Goal: Information Seeking & Learning: Learn about a topic

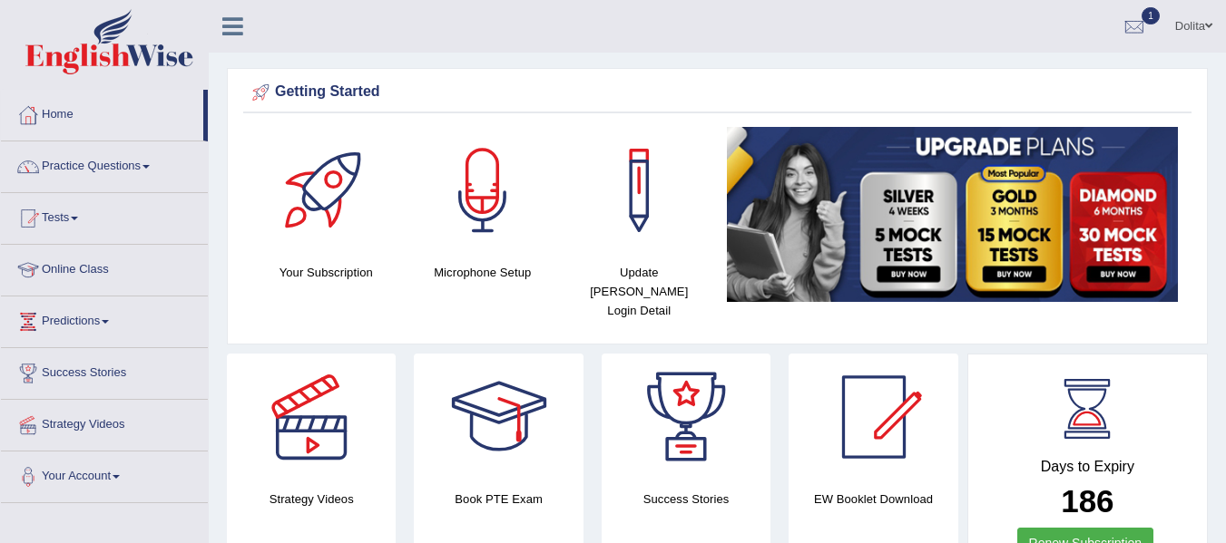
click at [54, 117] on link "Home" at bounding box center [102, 112] width 202 height 45
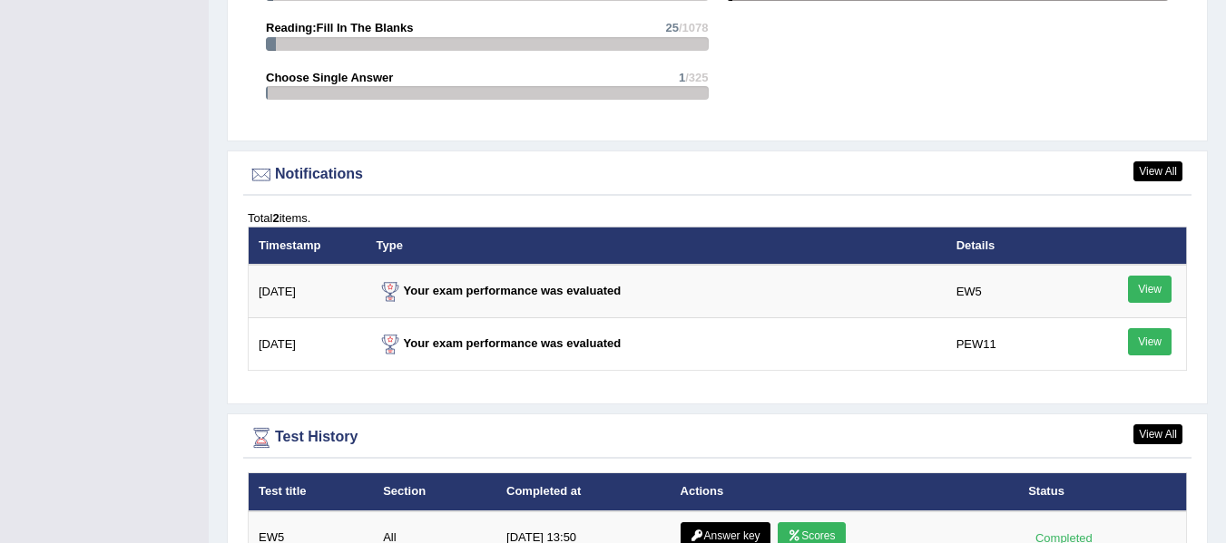
scroll to position [2084, 0]
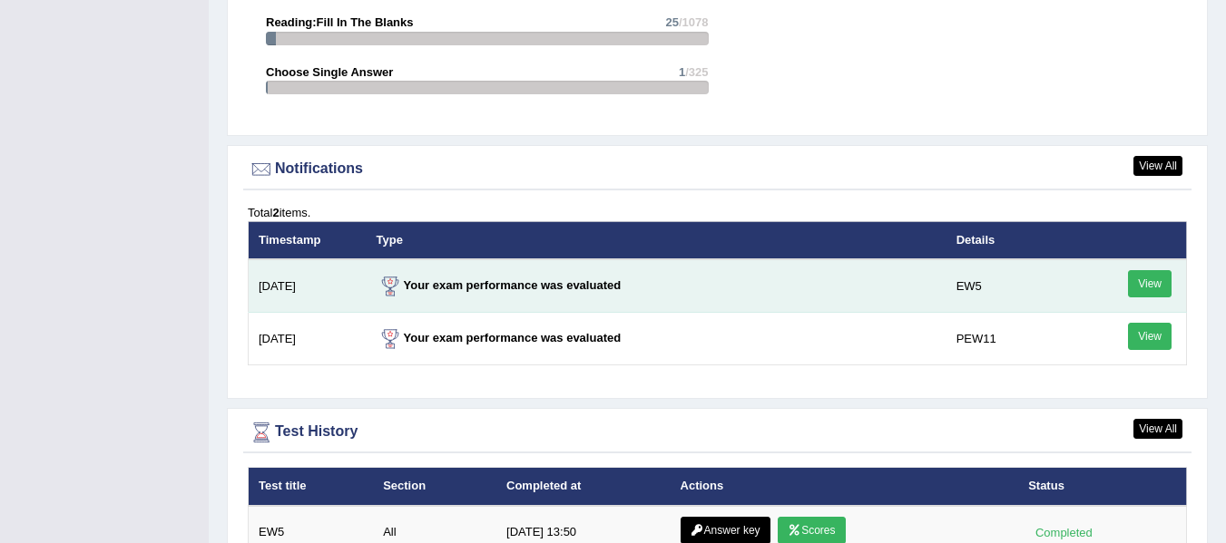
click at [1145, 270] on link "View" at bounding box center [1150, 283] width 44 height 27
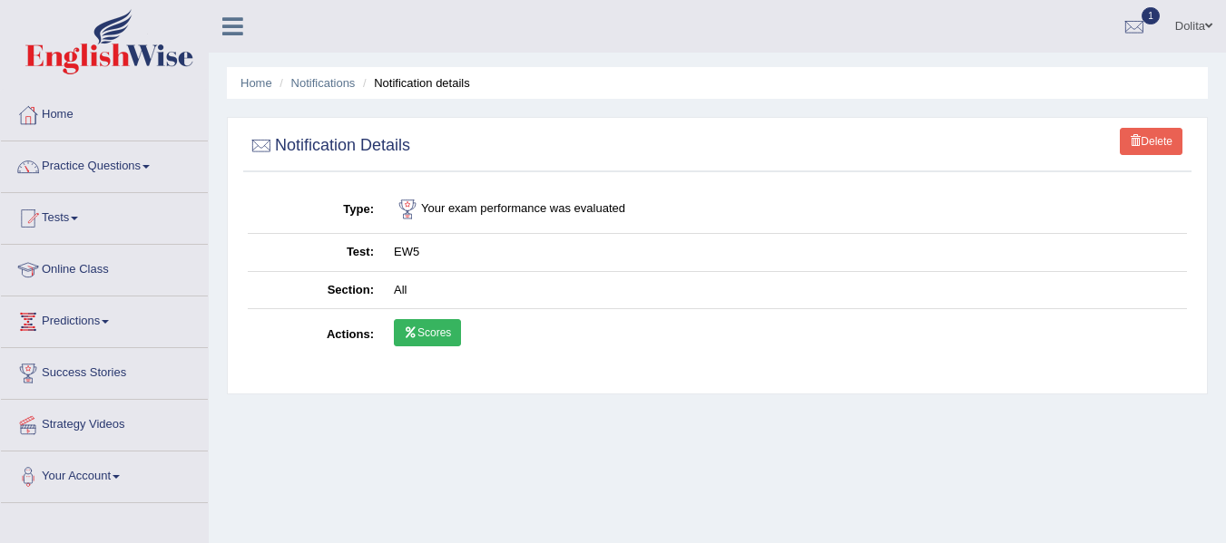
click at [247, 93] on ul "Home Notifications Notification details" at bounding box center [717, 83] width 981 height 32
click at [250, 81] on link "Home" at bounding box center [256, 83] width 32 height 14
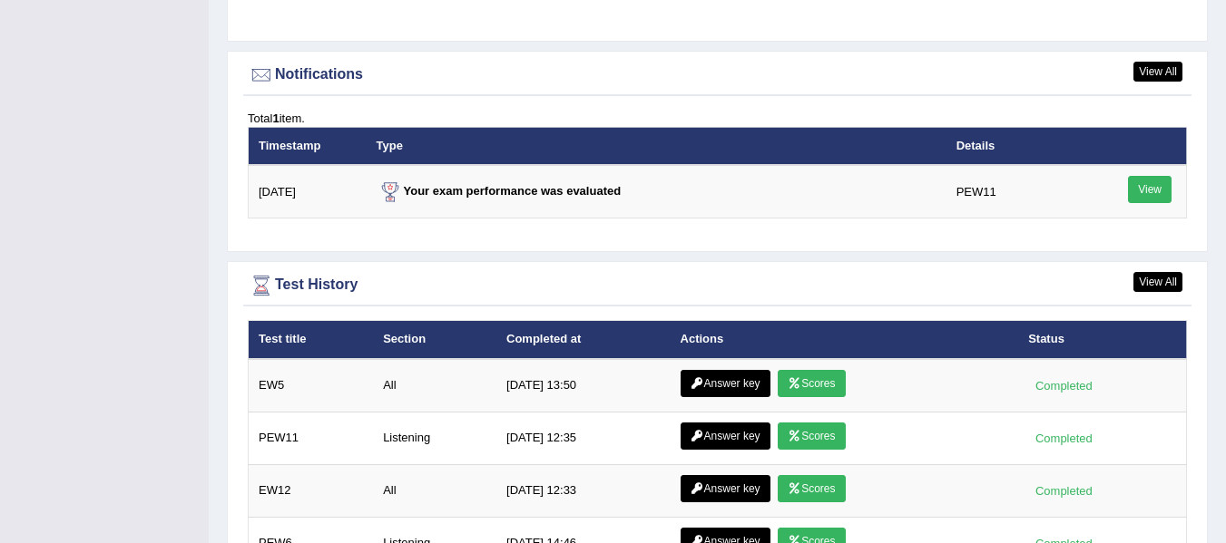
scroll to position [2189, 0]
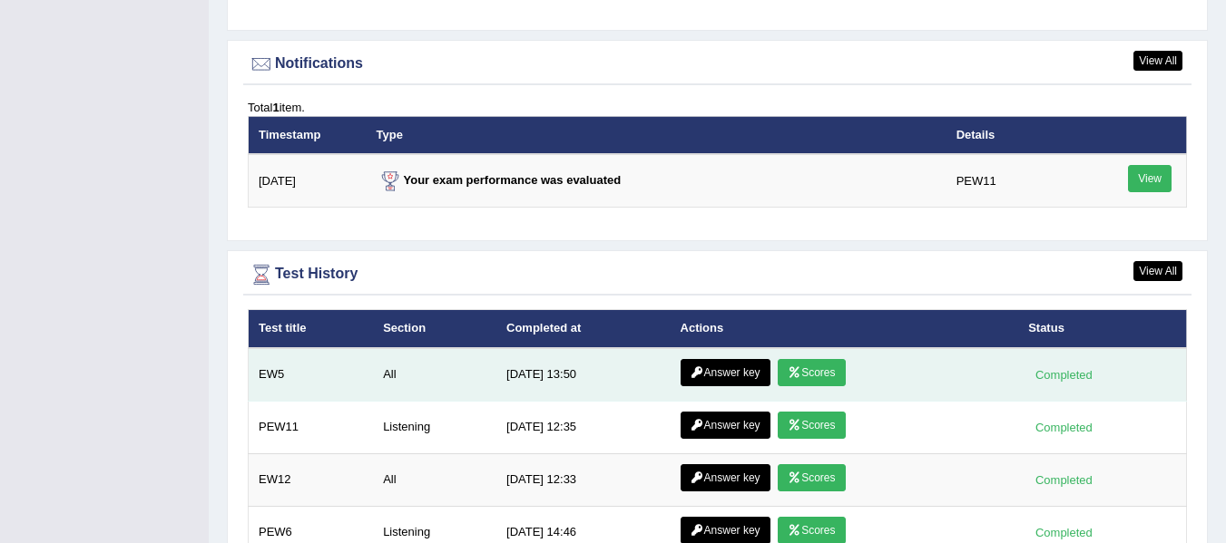
click at [820, 359] on link "Scores" at bounding box center [811, 372] width 67 height 27
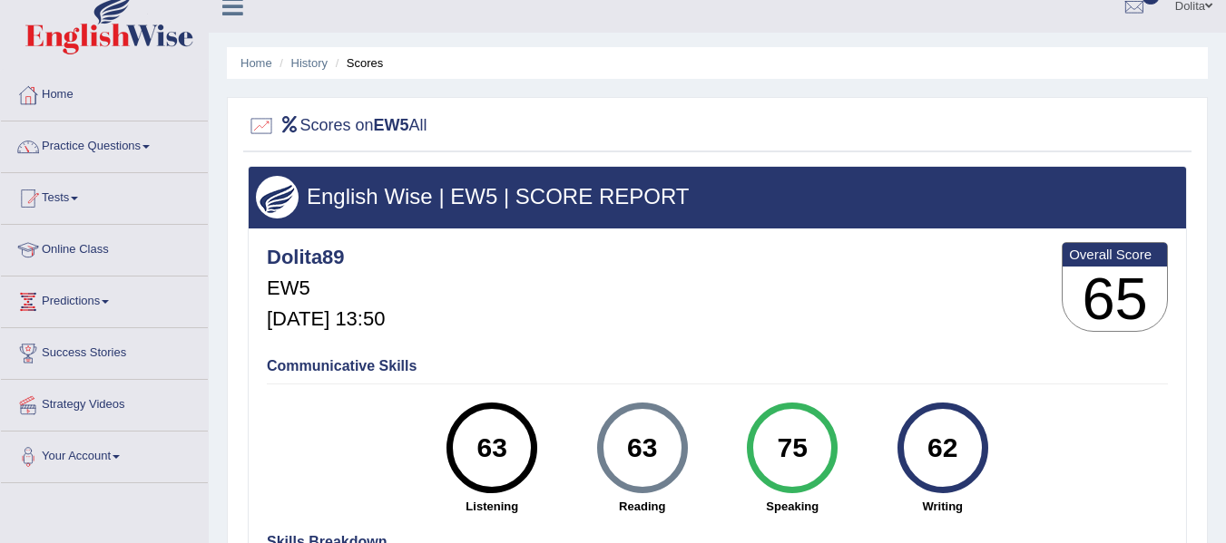
scroll to position [14, 0]
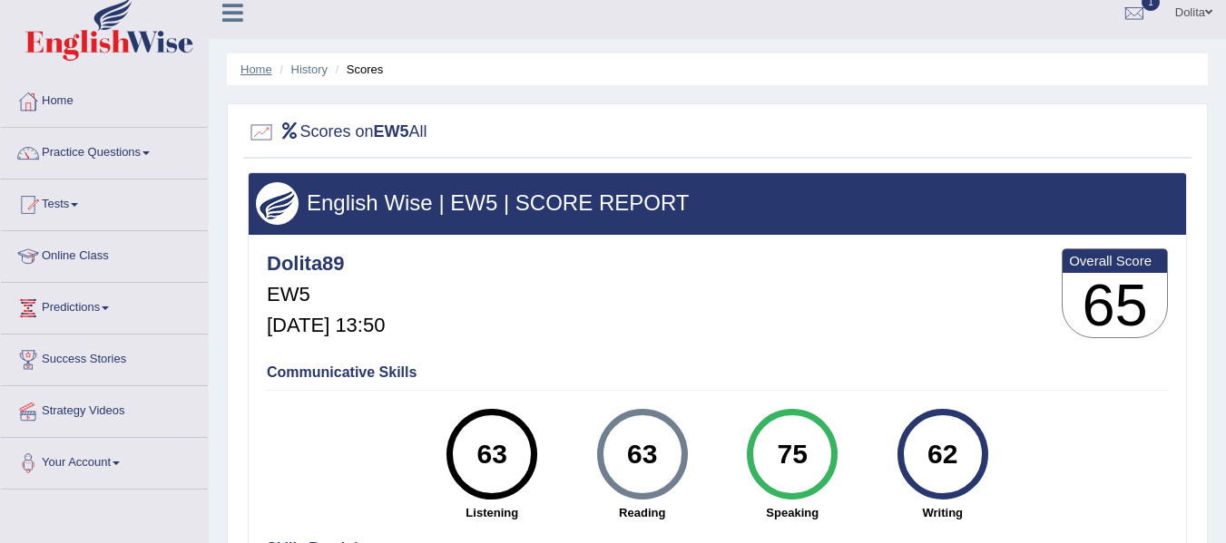
click at [255, 63] on link "Home" at bounding box center [256, 70] width 32 height 14
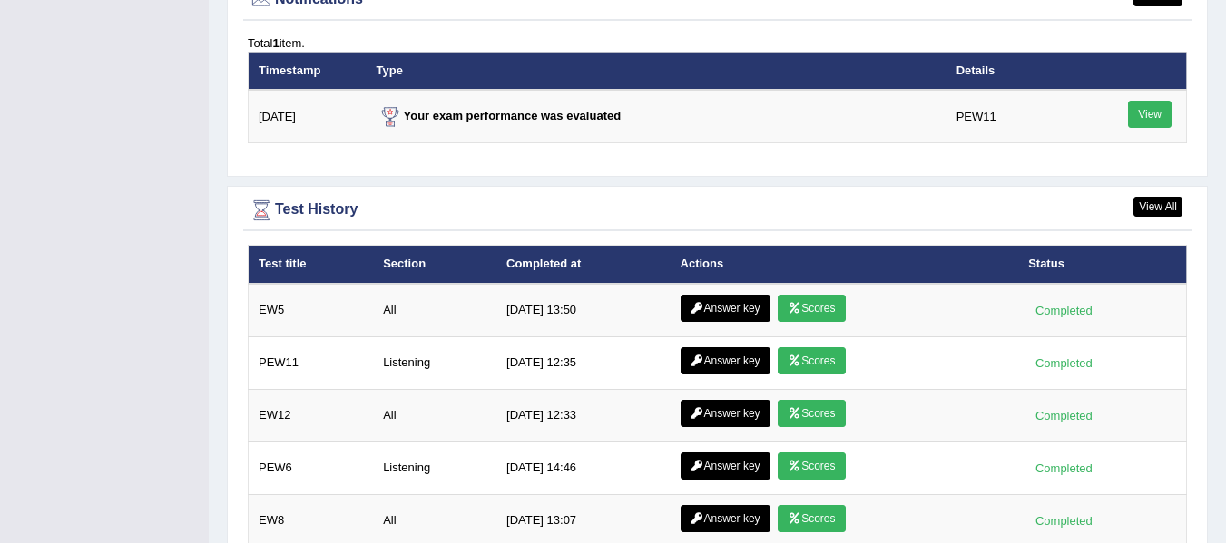
scroll to position [2286, 0]
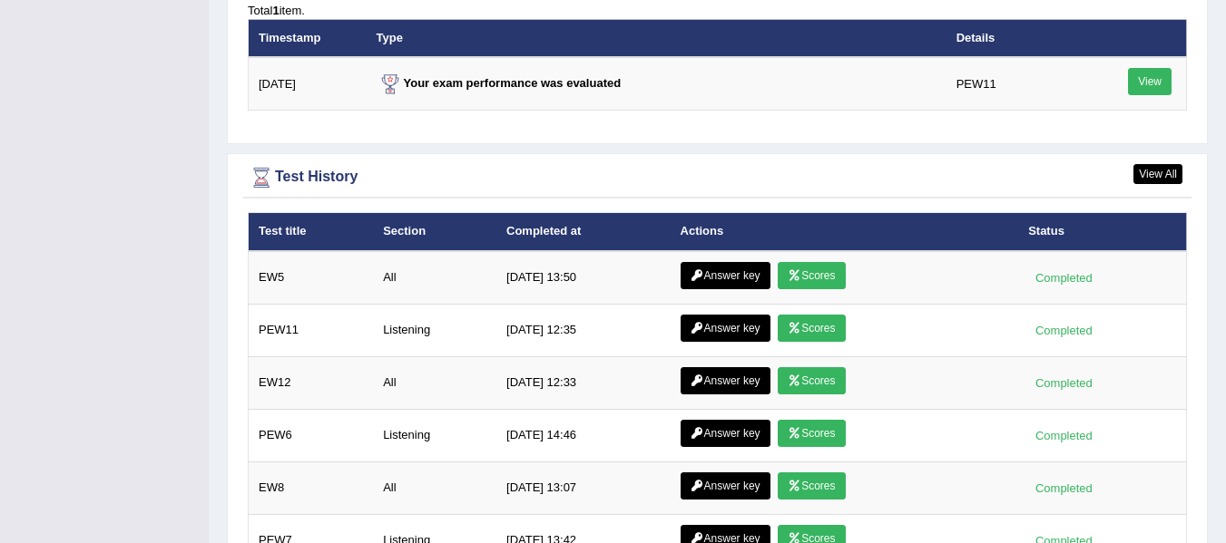
drag, startPoint x: 1239, startPoint y: 361, endPoint x: 1235, endPoint y: 456, distance: 95.3
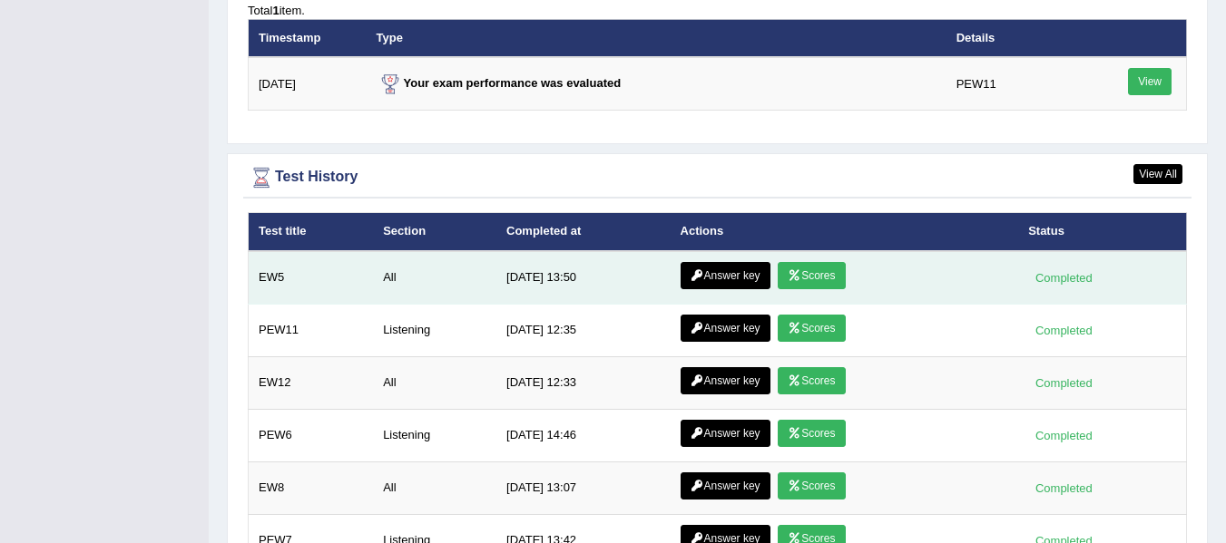
click at [714, 262] on link "Answer key" at bounding box center [725, 275] width 90 height 27
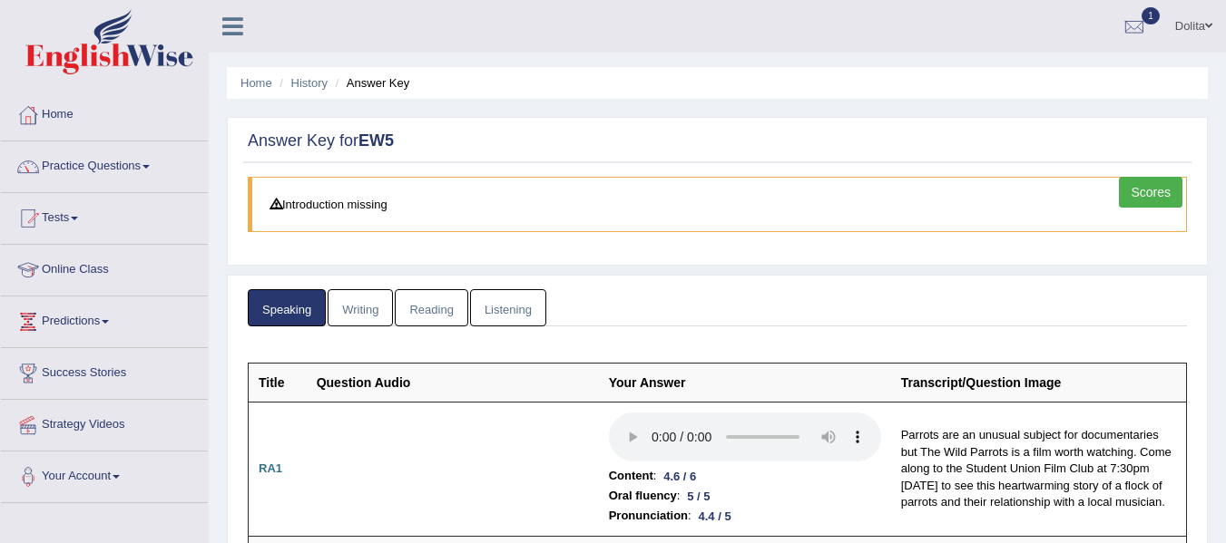
click at [519, 302] on link "Listening" at bounding box center [508, 307] width 76 height 37
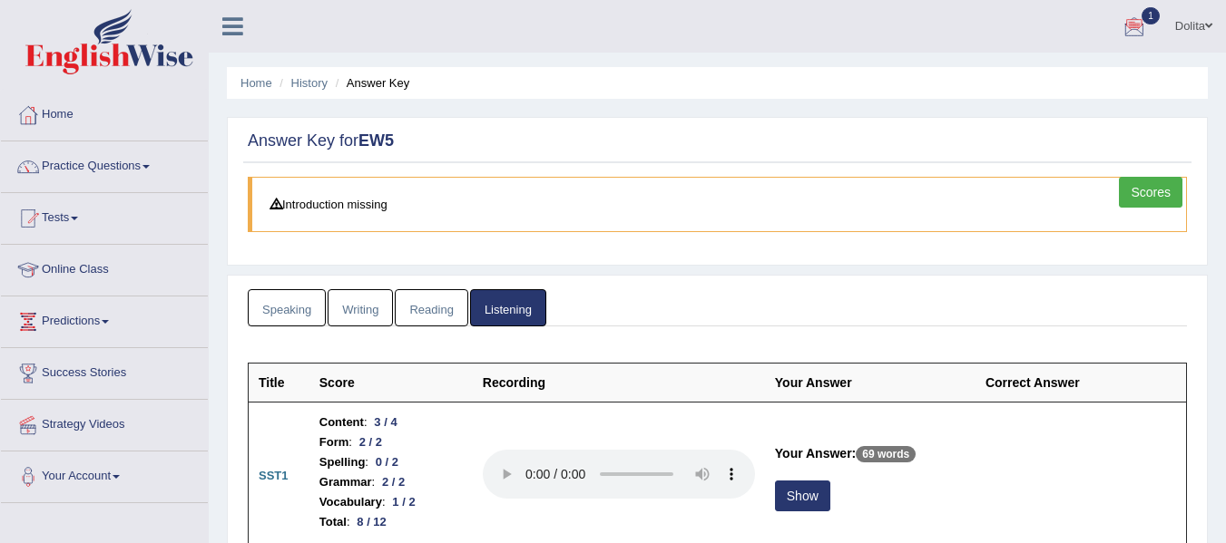
click at [436, 314] on link "Reading" at bounding box center [431, 307] width 73 height 37
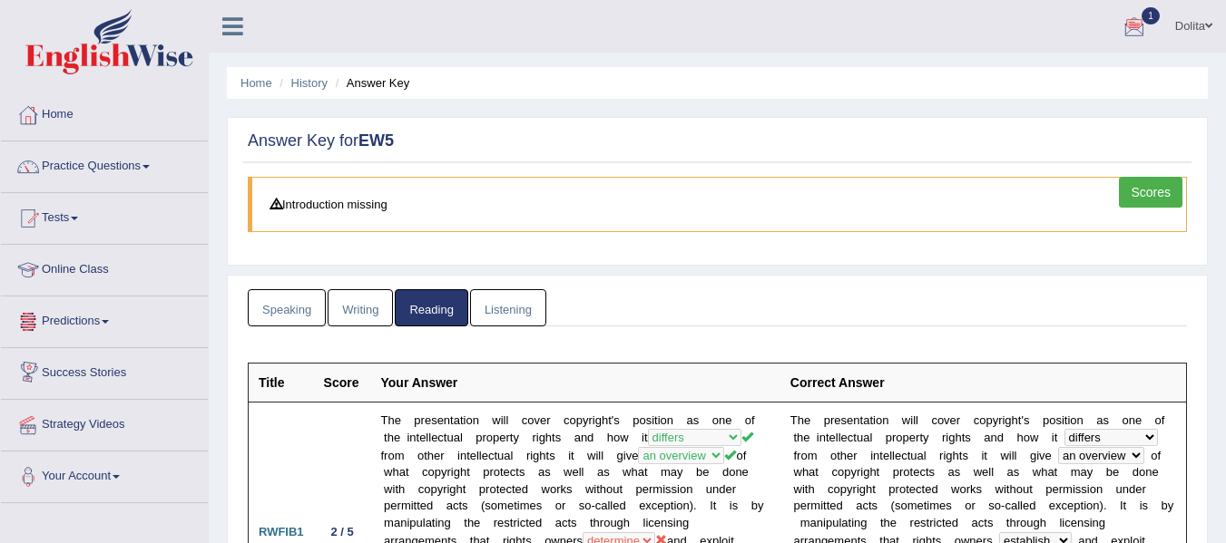
click at [356, 308] on link "Writing" at bounding box center [360, 307] width 65 height 37
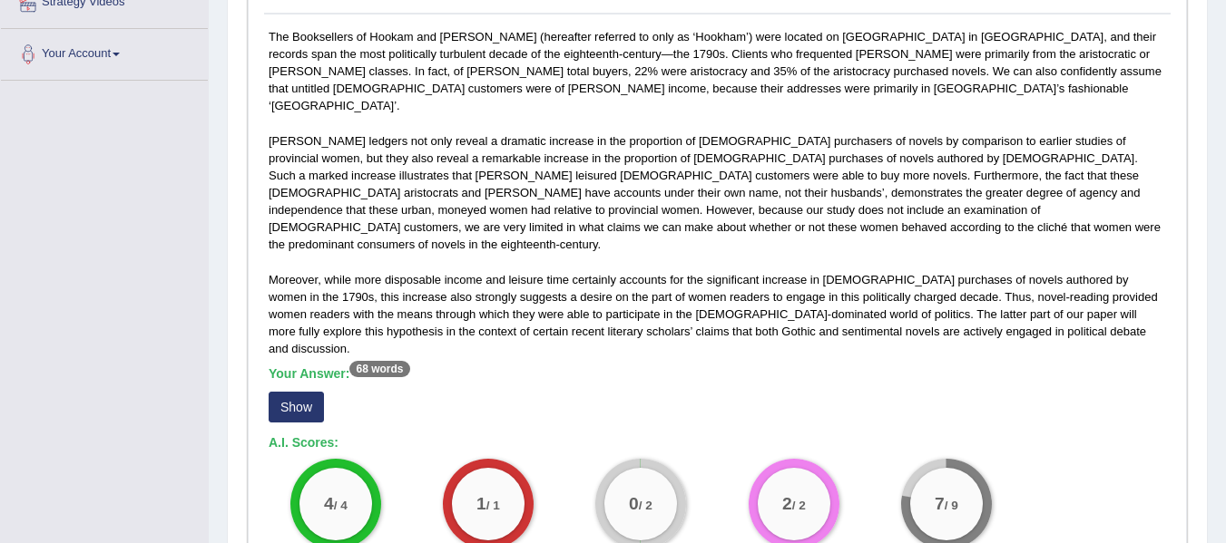
scroll to position [441, 0]
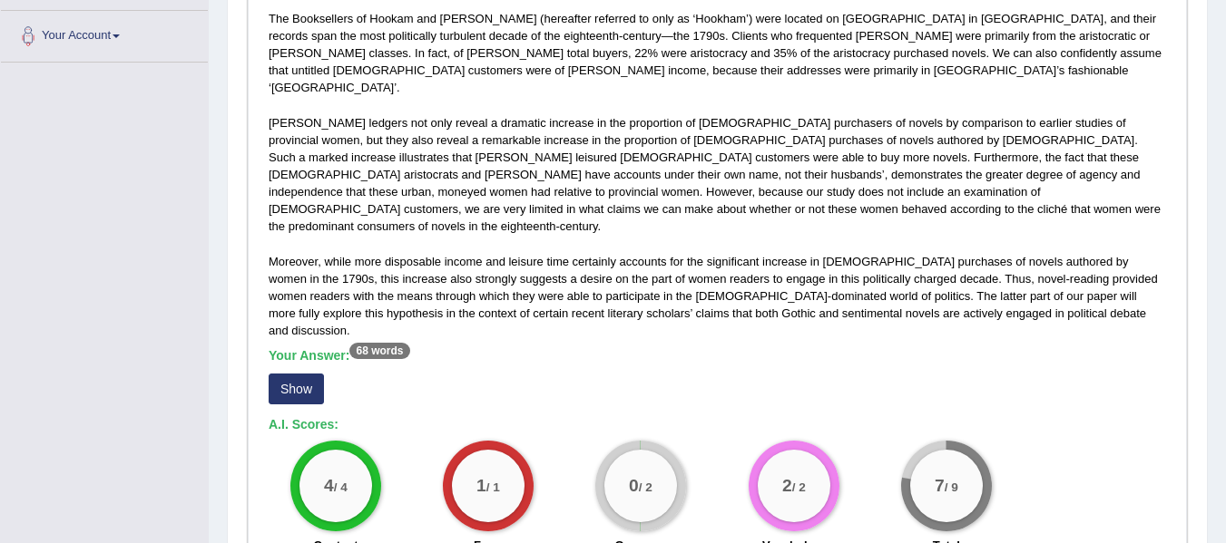
click at [304, 374] on button "Show" at bounding box center [296, 389] width 55 height 31
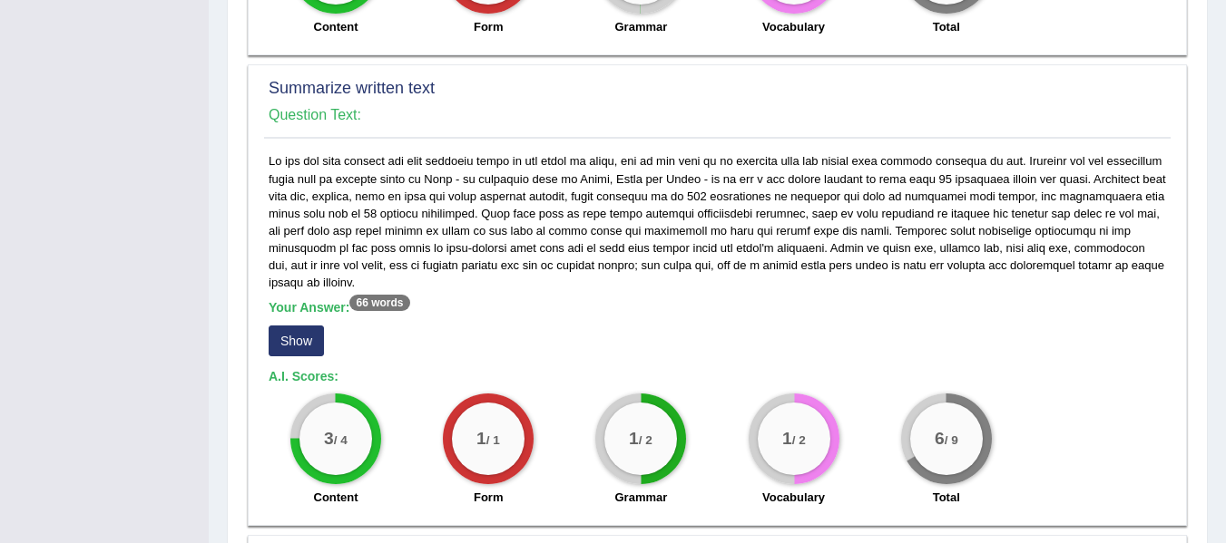
scroll to position [997, 0]
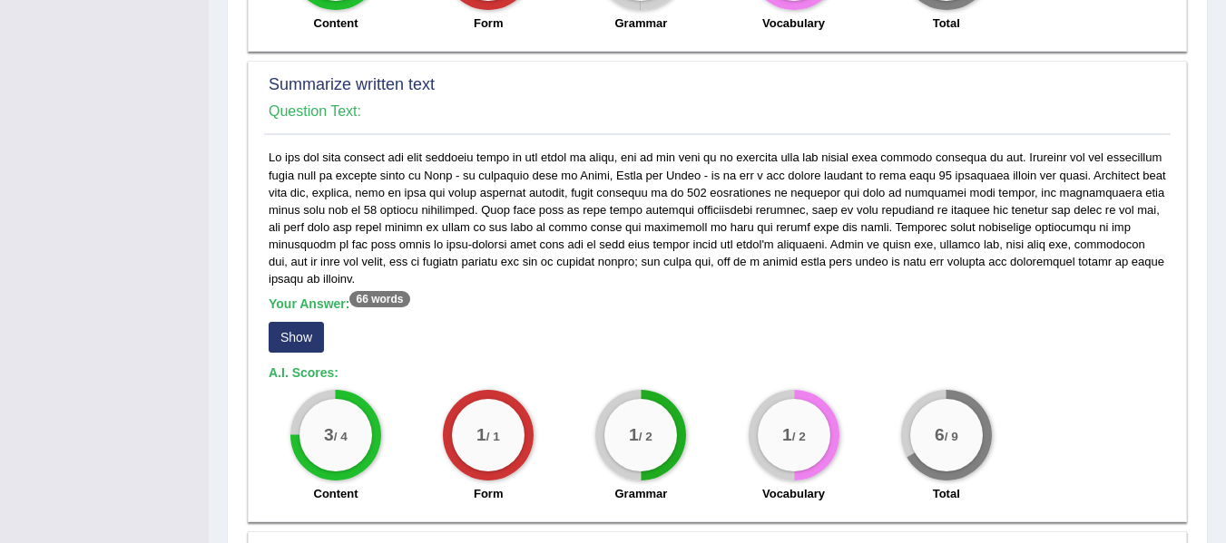
click at [298, 322] on button "Show" at bounding box center [296, 337] width 55 height 31
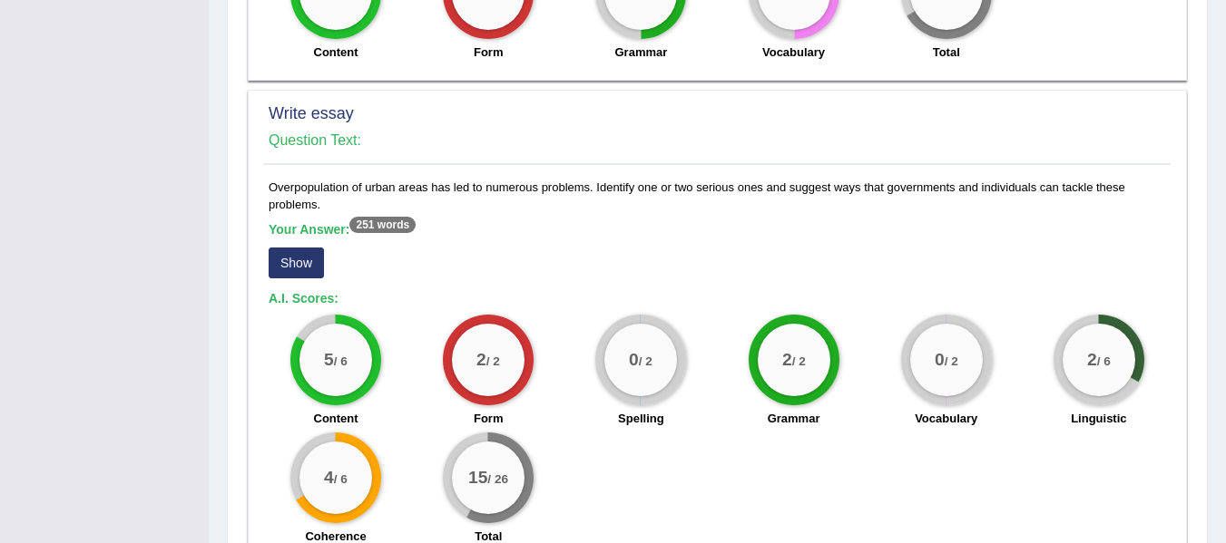
scroll to position [1466, 0]
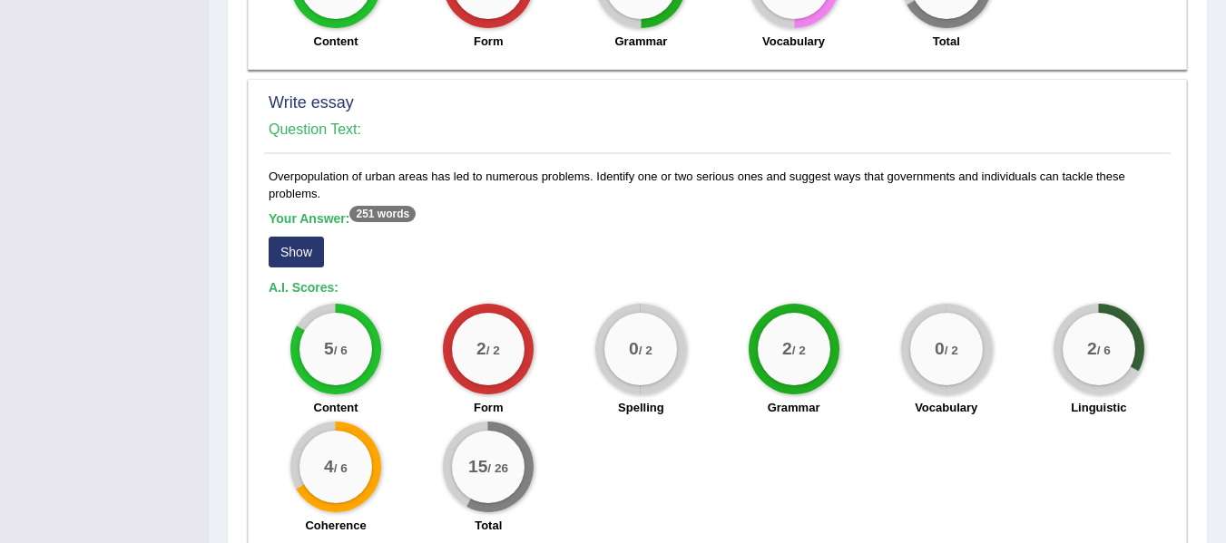
click at [312, 237] on button "Show" at bounding box center [296, 252] width 55 height 31
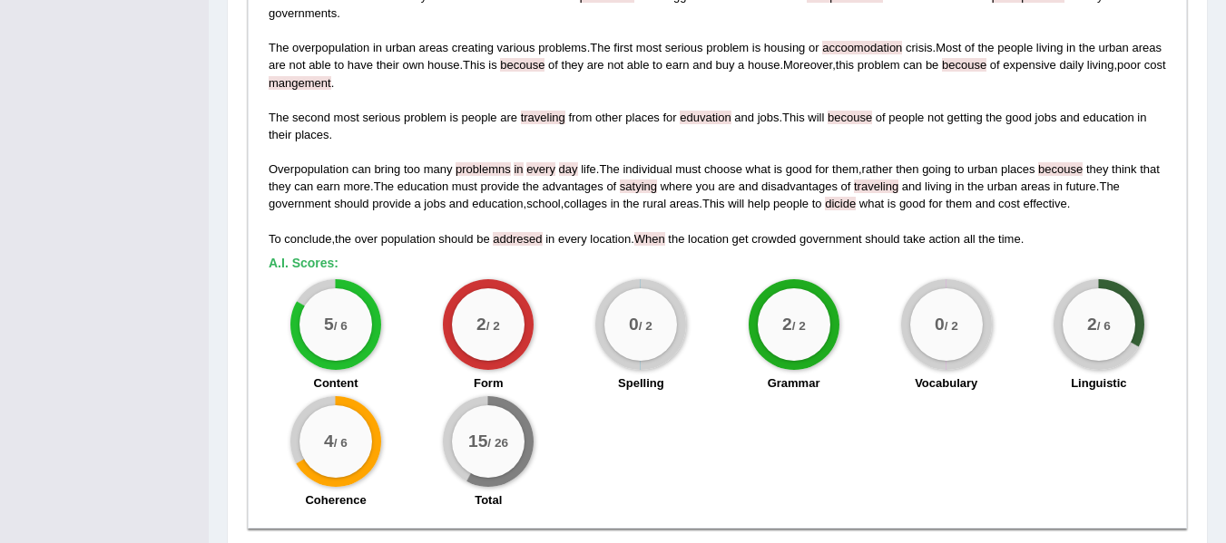
scroll to position [0, 0]
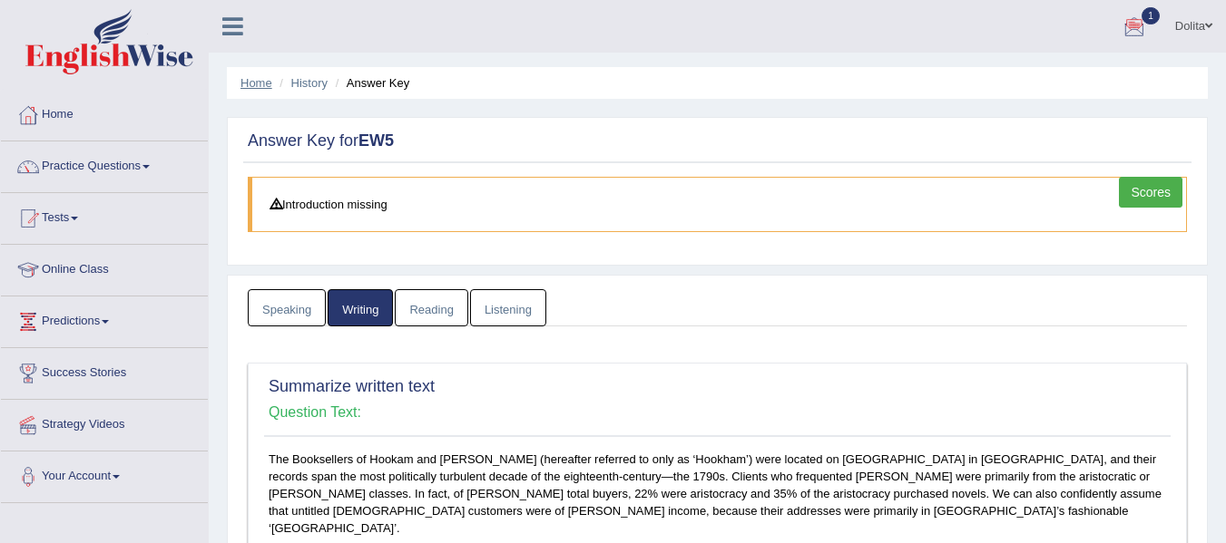
click at [255, 82] on link "Home" at bounding box center [256, 83] width 32 height 14
